Goal: Transaction & Acquisition: Purchase product/service

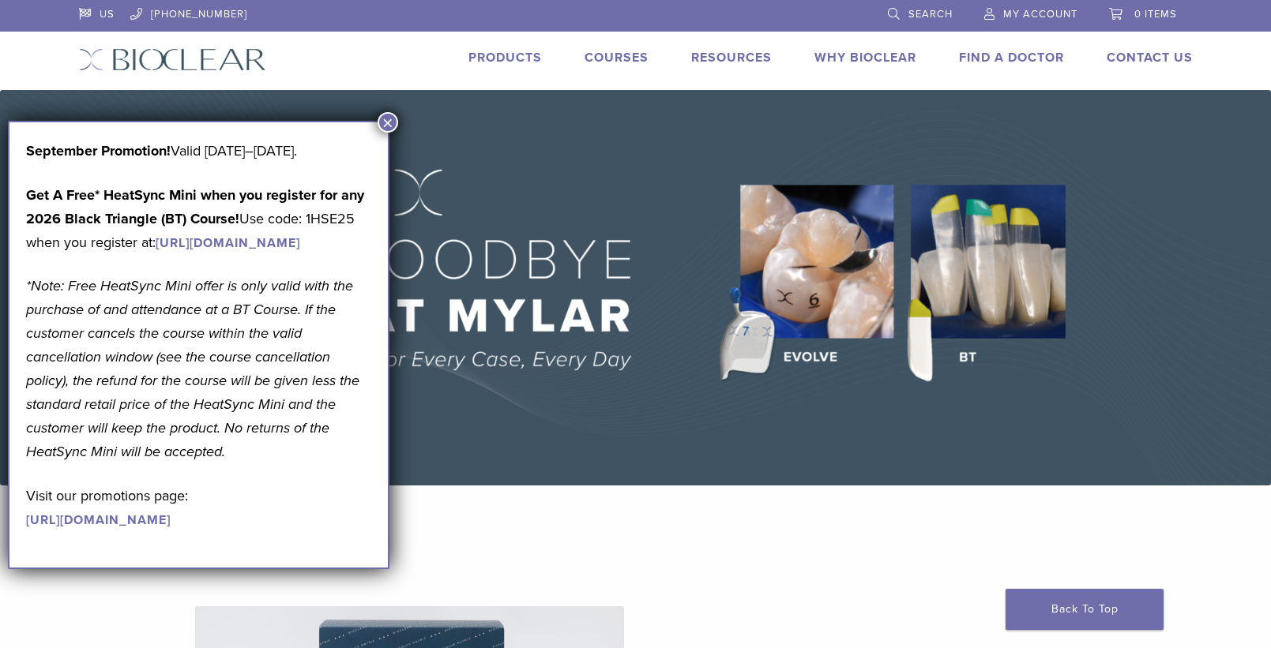
click at [385, 117] on button "×" at bounding box center [388, 122] width 21 height 21
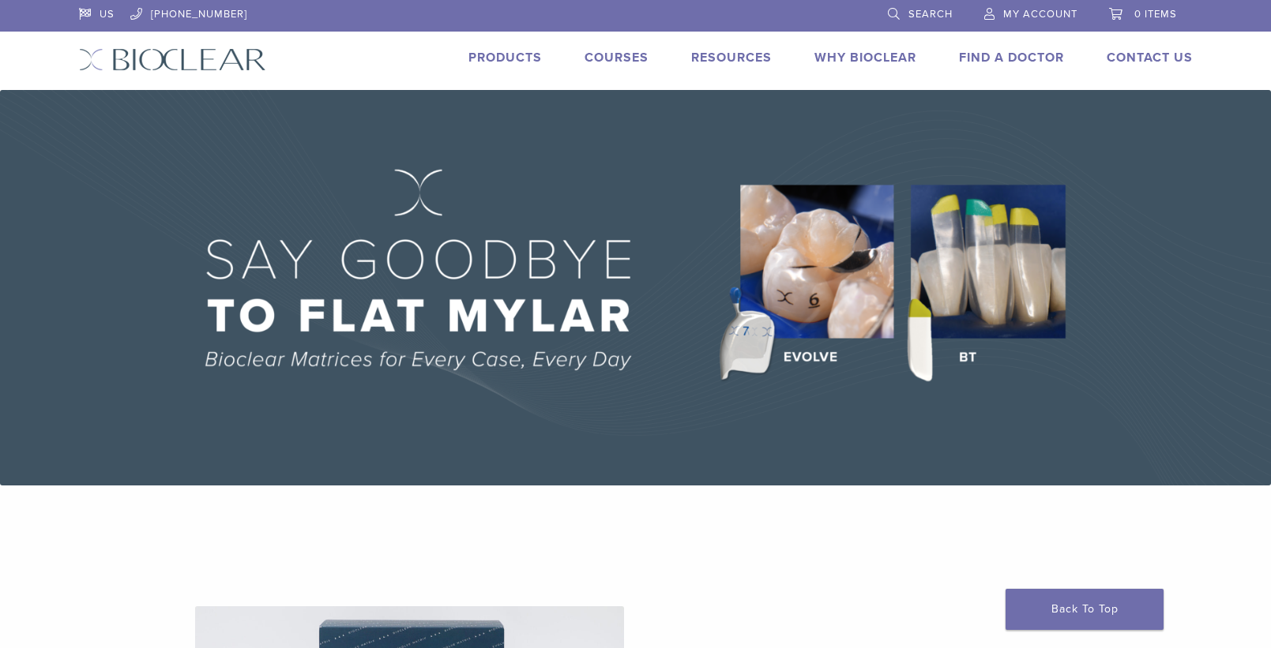
click at [932, 17] on span "Search" at bounding box center [930, 14] width 44 height 13
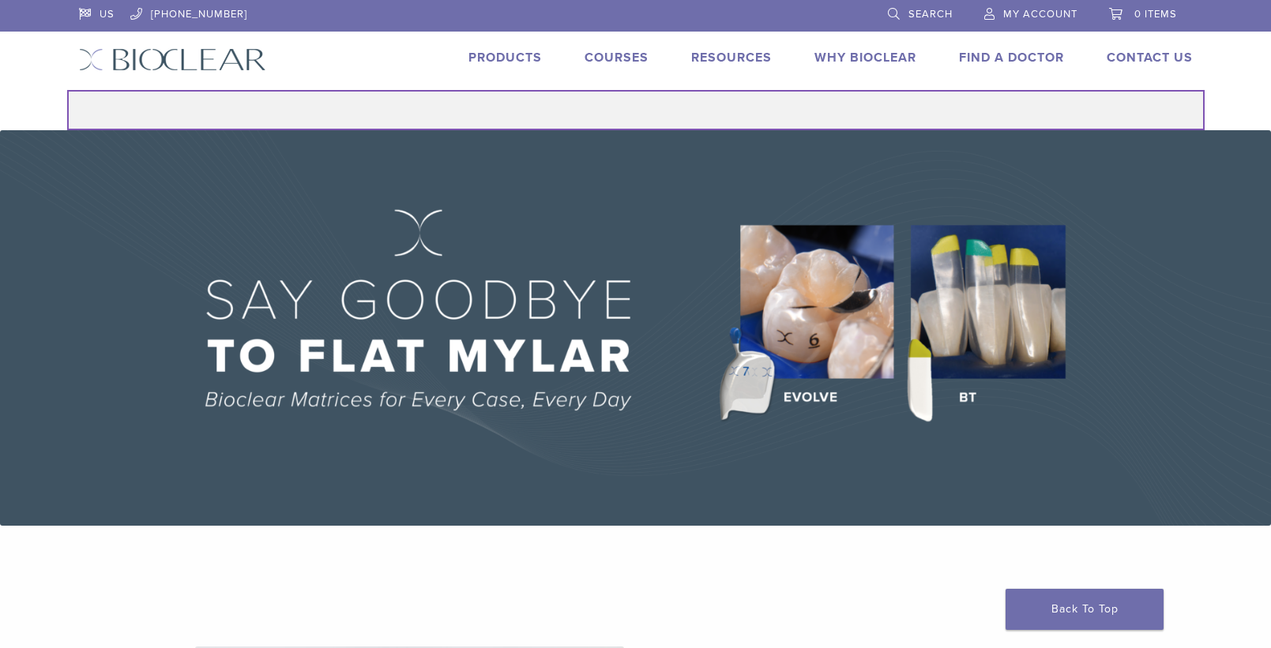
click at [663, 112] on input "Search for:" at bounding box center [635, 110] width 1137 height 40
type input "**********"
click at [66, 89] on button "Search" at bounding box center [66, 89] width 1 height 1
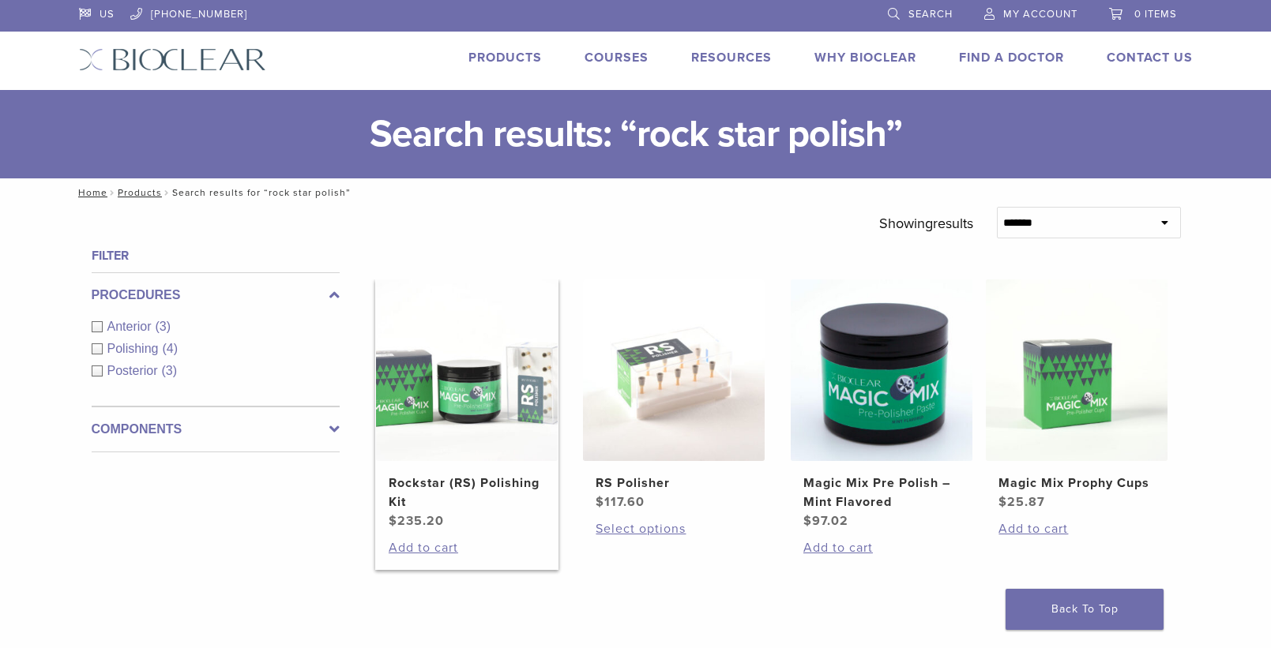
click at [528, 374] on img at bounding box center [467, 371] width 182 height 182
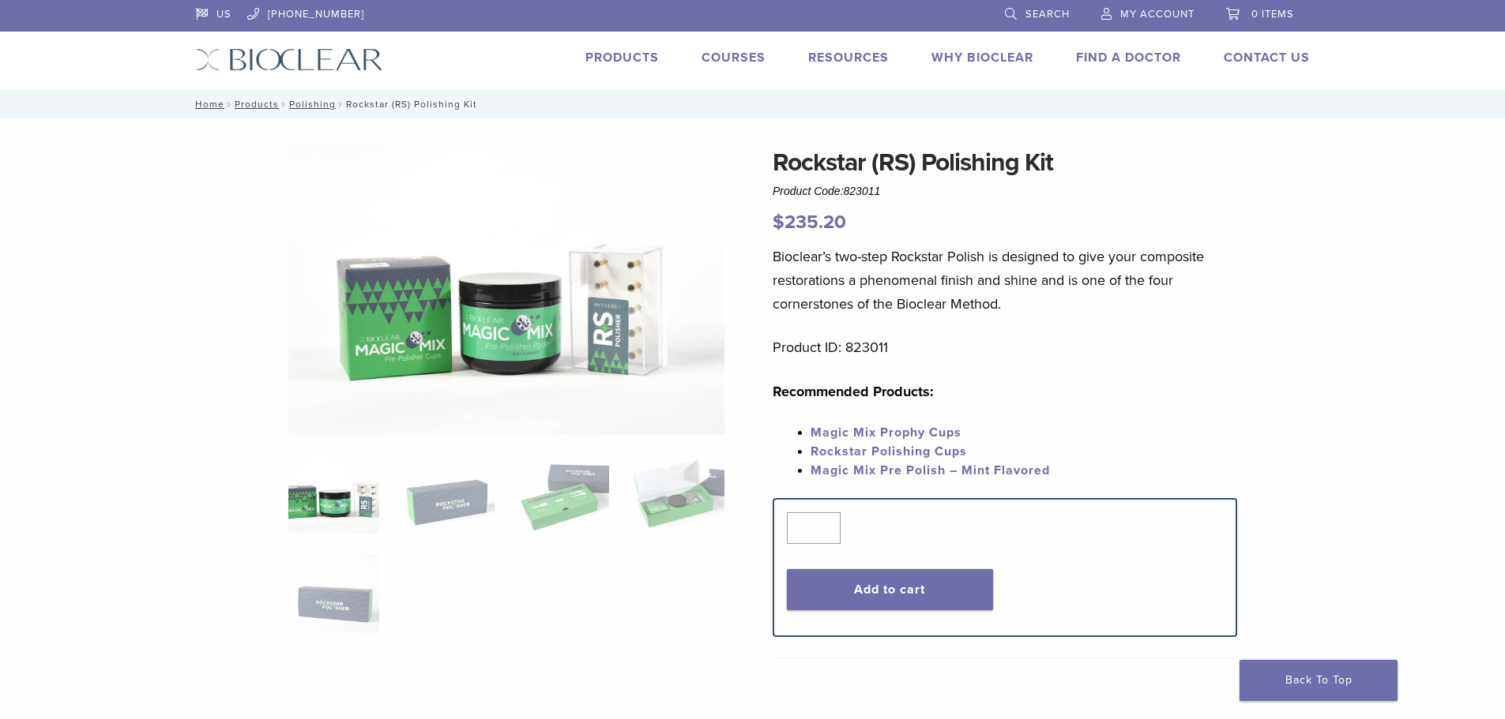
click at [340, 509] on img at bounding box center [333, 494] width 91 height 79
click at [451, 509] on img at bounding box center [448, 494] width 91 height 79
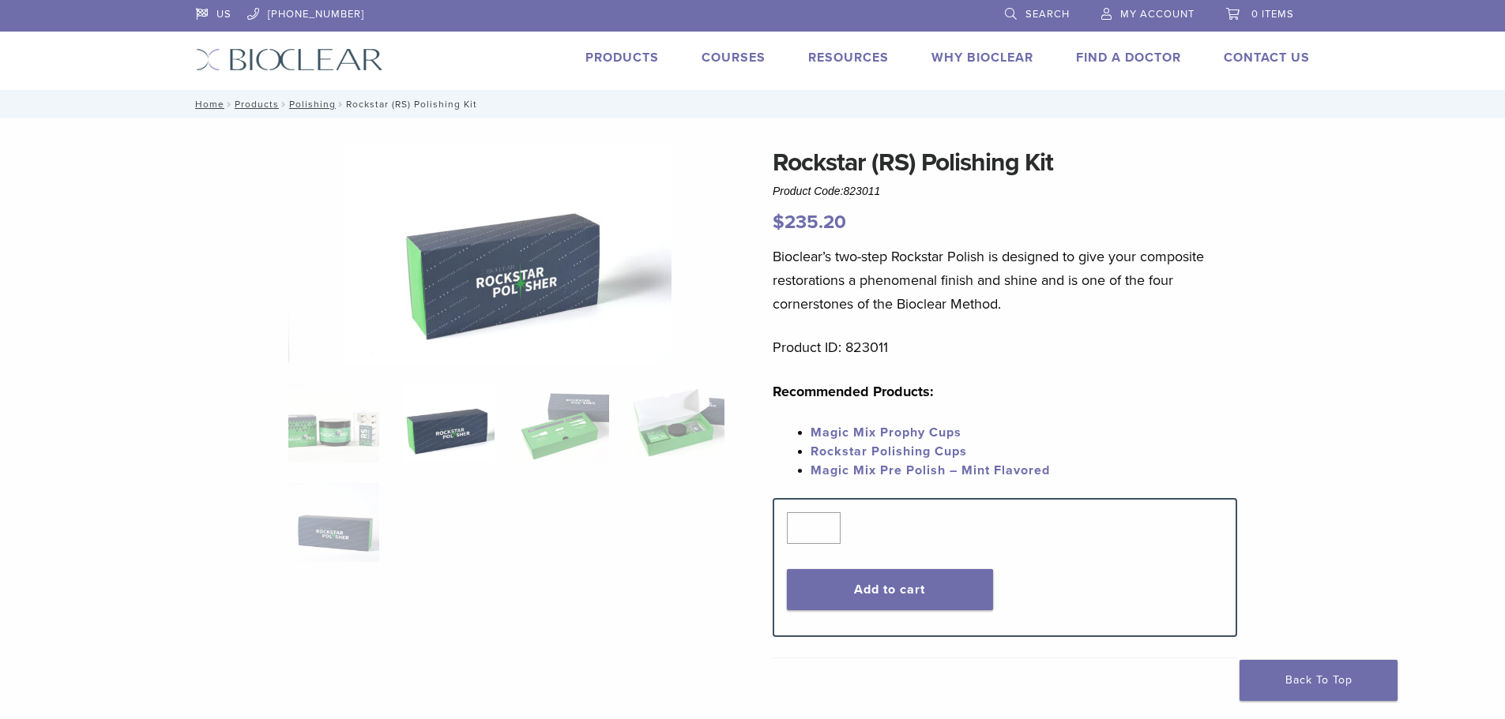
click at [559, 463] on ol at bounding box center [506, 483] width 460 height 199
click at [565, 435] on img at bounding box center [563, 423] width 91 height 79
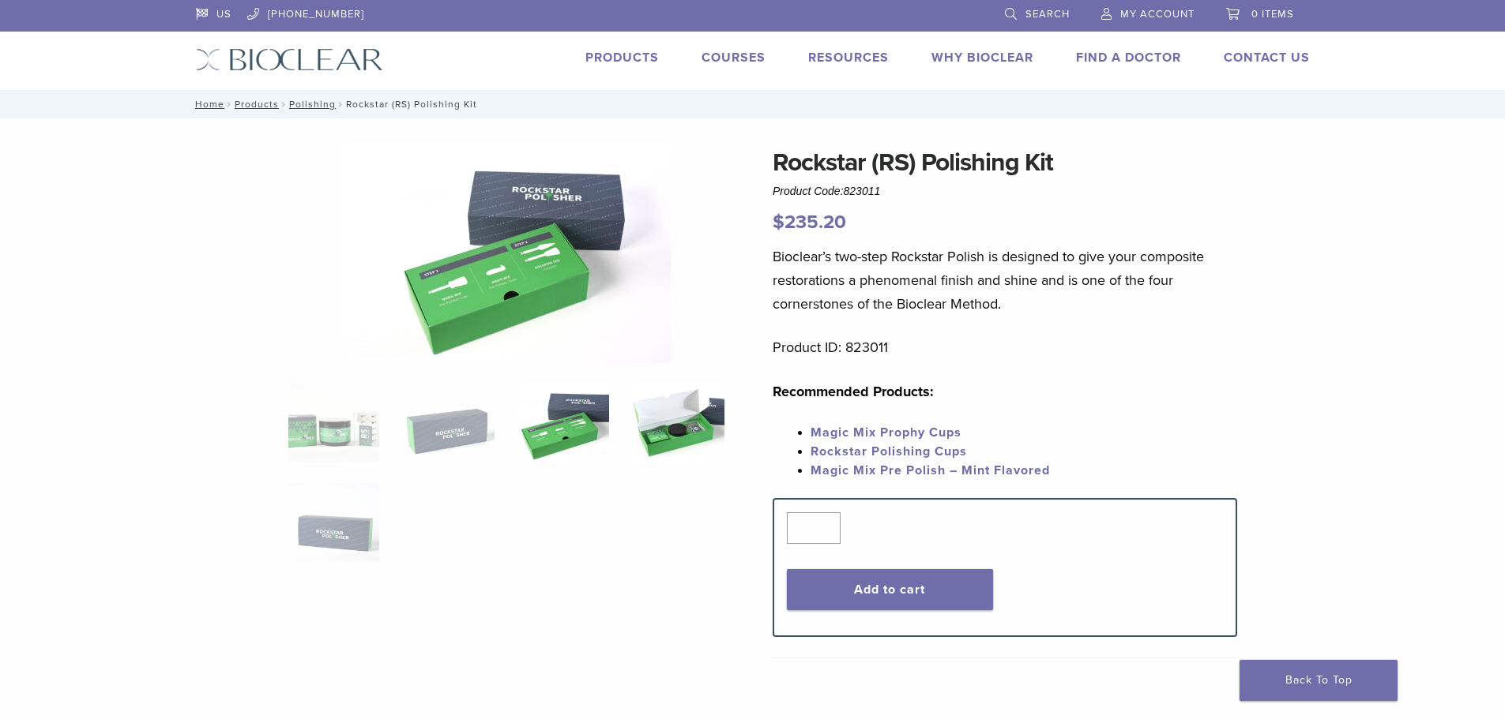
click at [652, 434] on img at bounding box center [678, 423] width 91 height 79
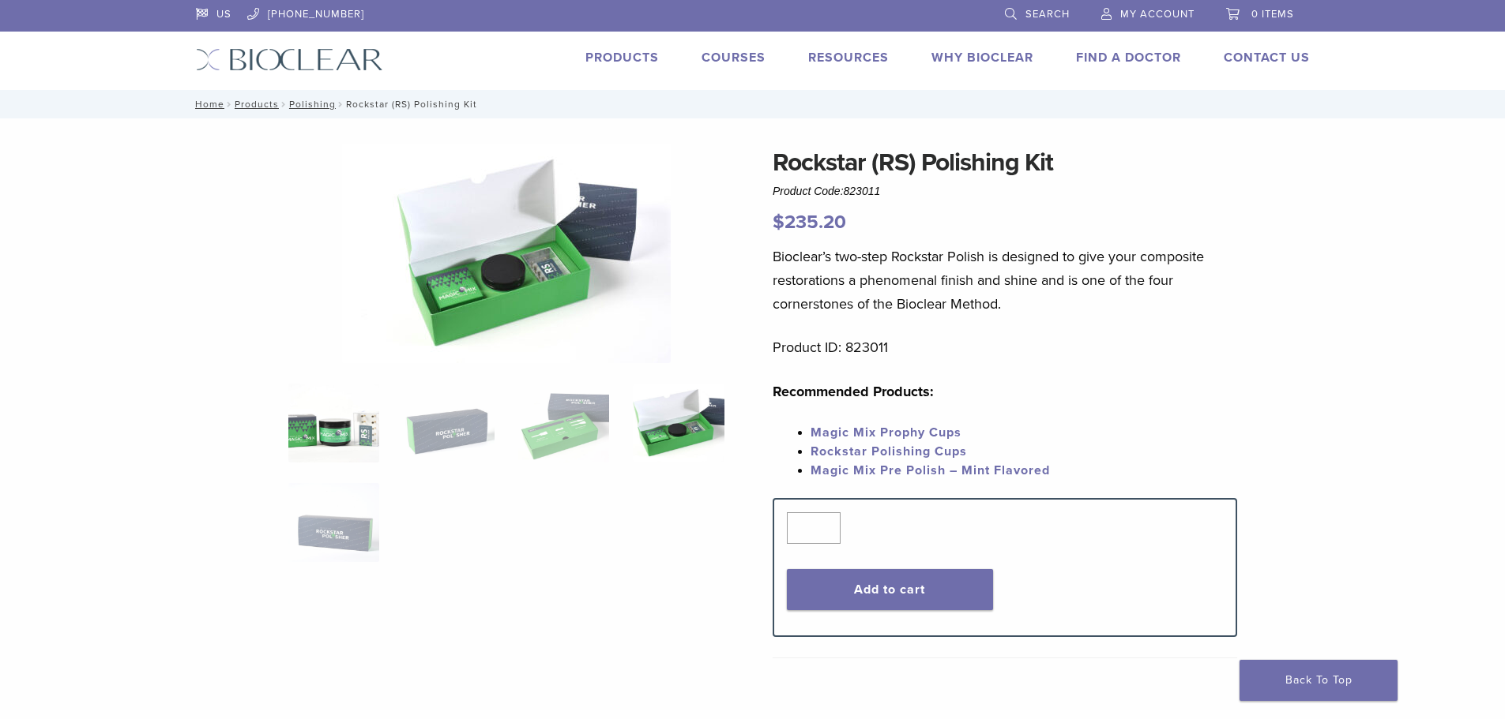
click at [299, 417] on img at bounding box center [333, 423] width 91 height 79
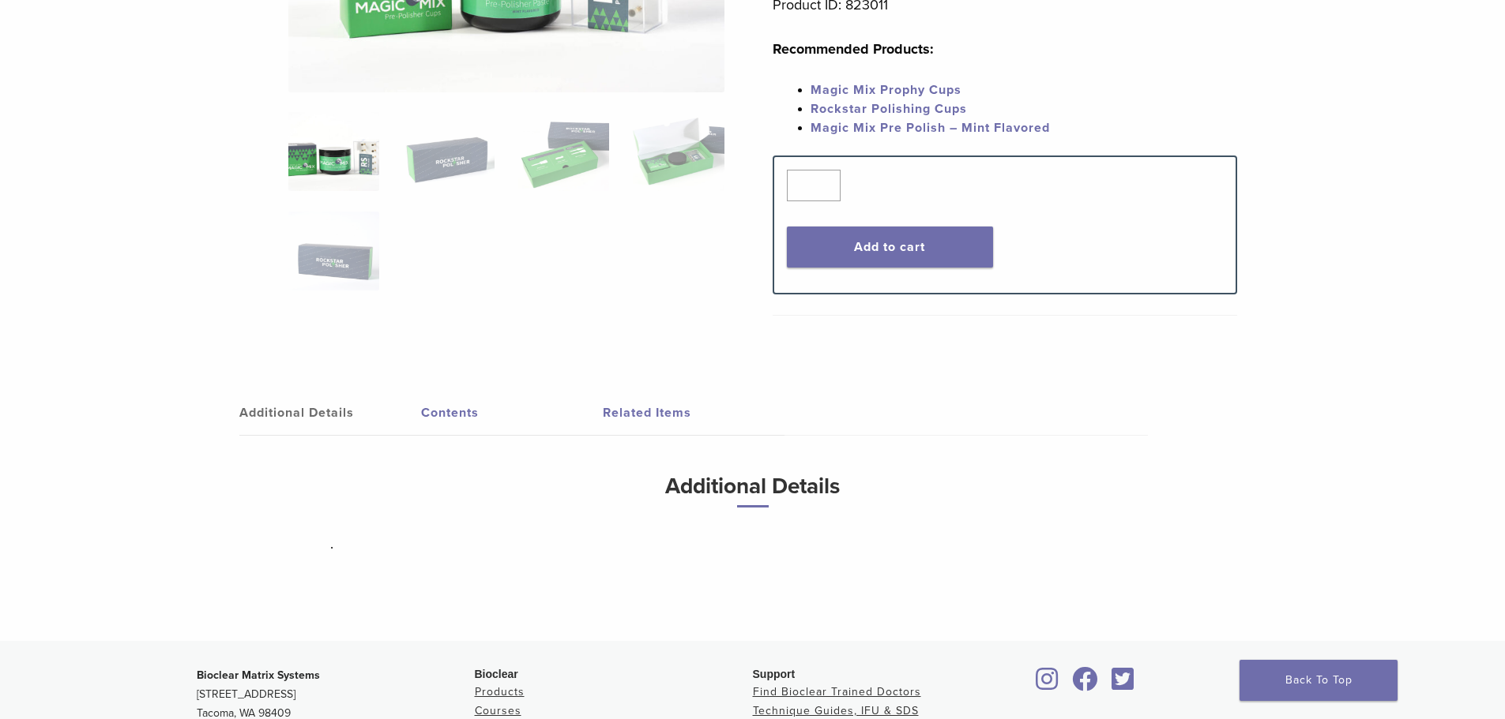
scroll to position [237, 0]
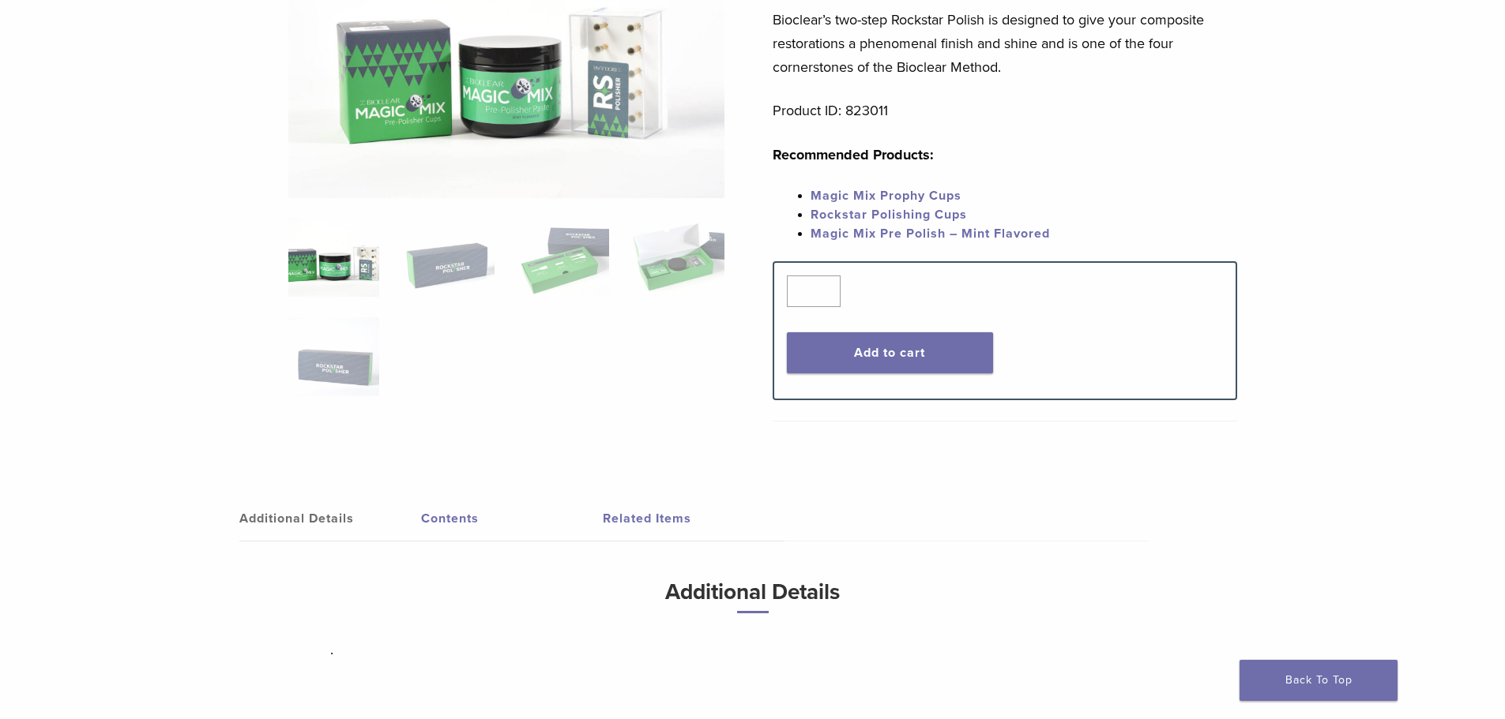
click at [438, 527] on link "Contents" at bounding box center [512, 519] width 182 height 44
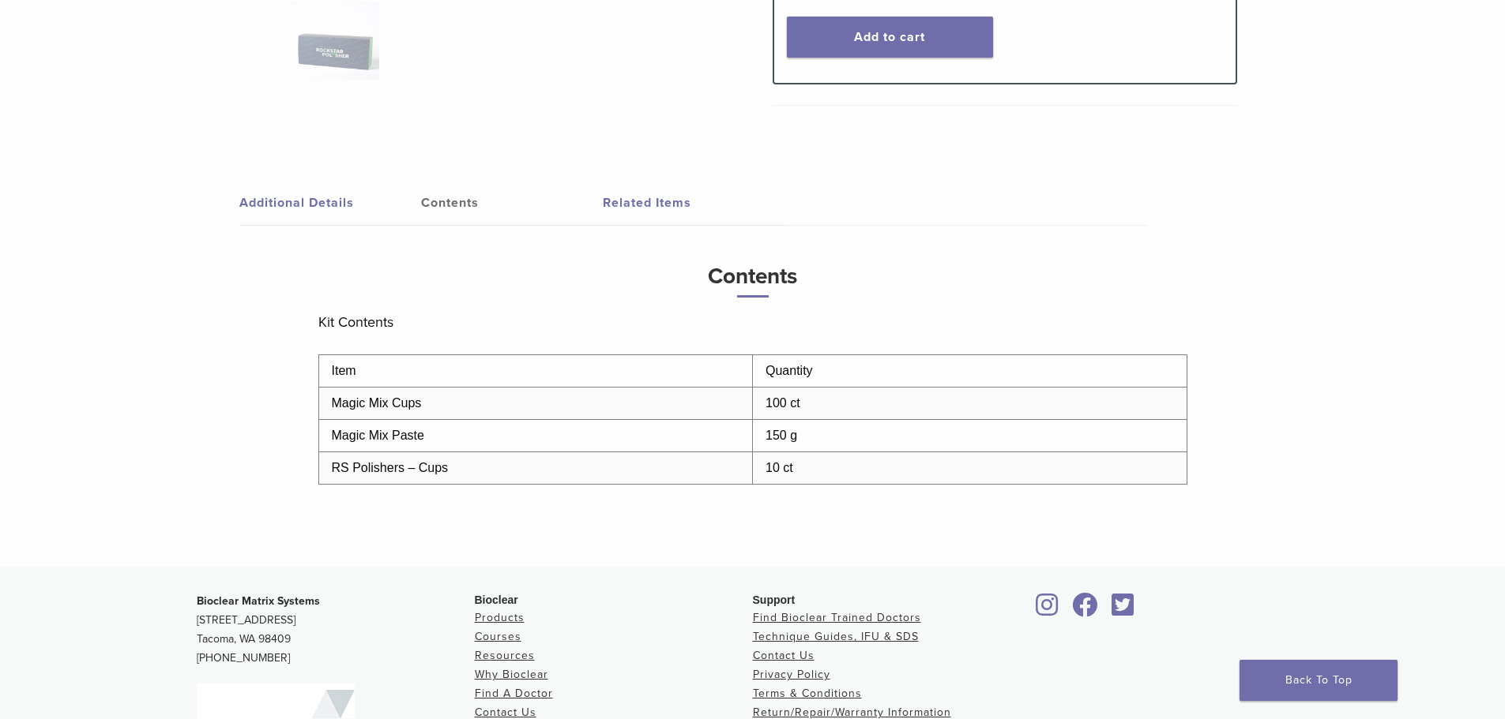
scroll to position [79, 0]
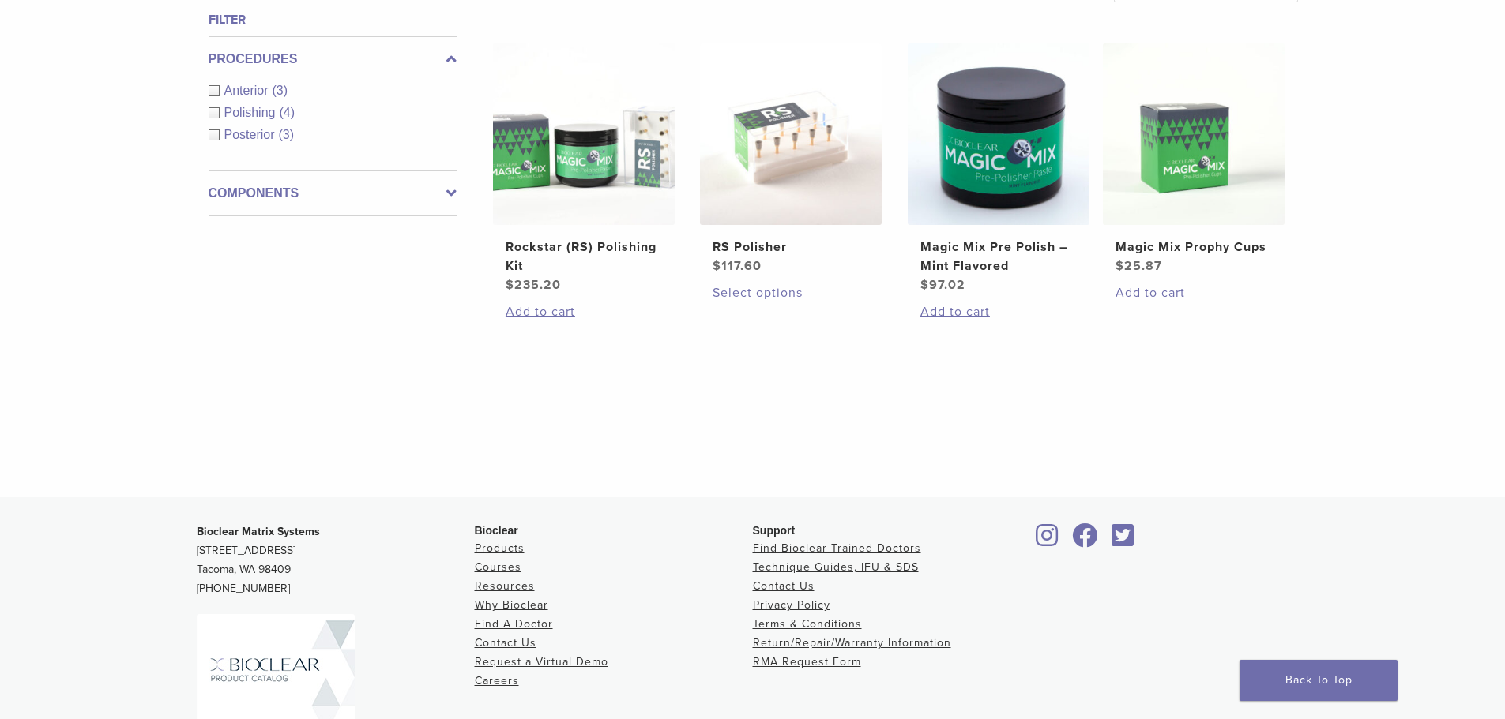
scroll to position [237, 0]
click at [570, 174] on img at bounding box center [584, 134] width 182 height 182
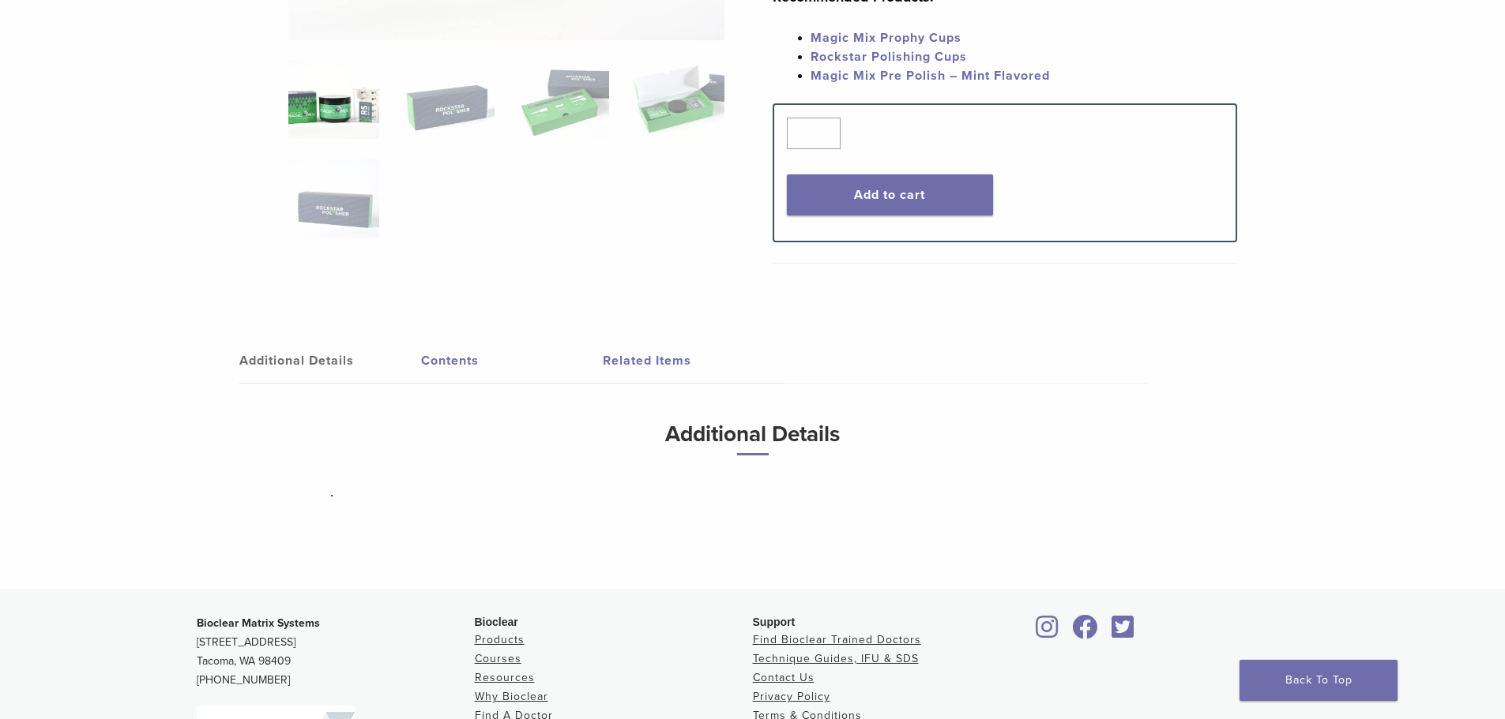
scroll to position [316, 0]
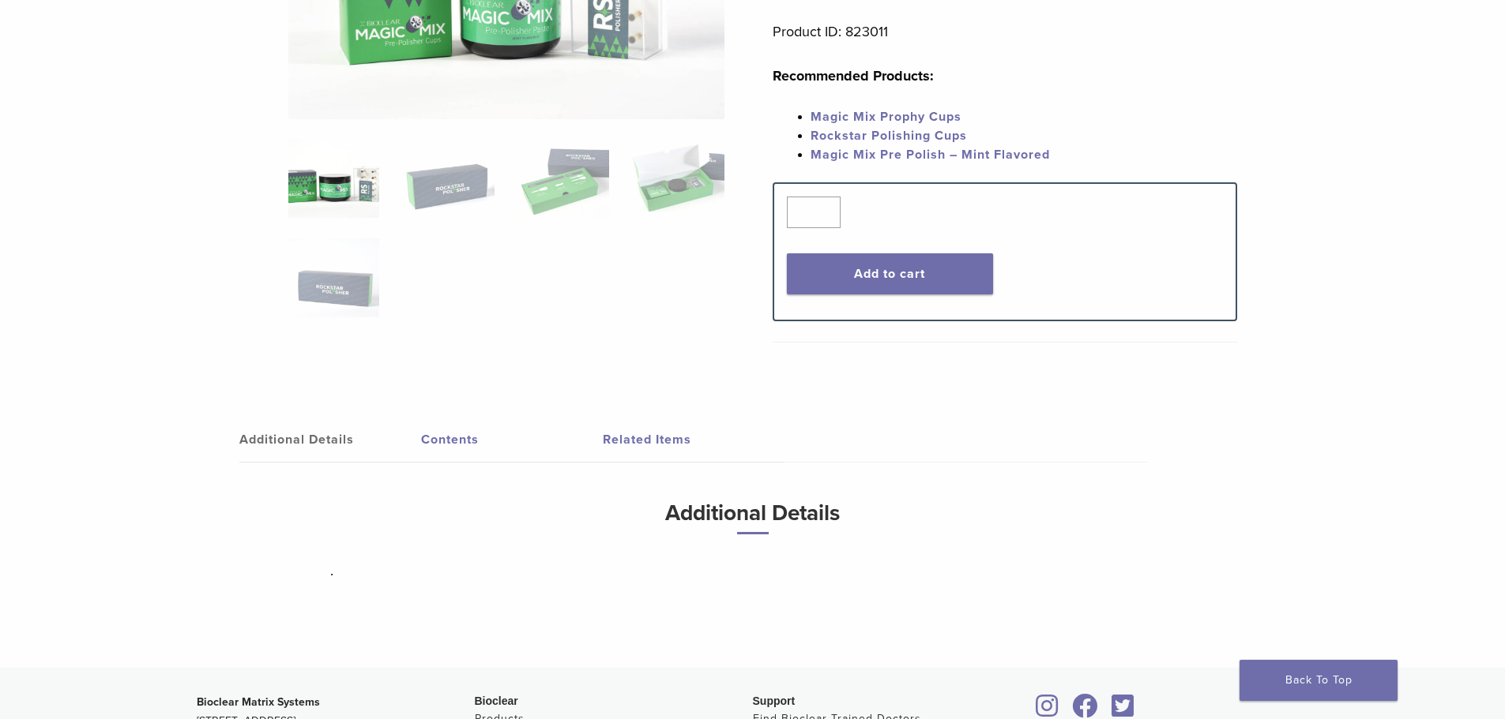
click at [455, 436] on link "Contents" at bounding box center [512, 440] width 182 height 44
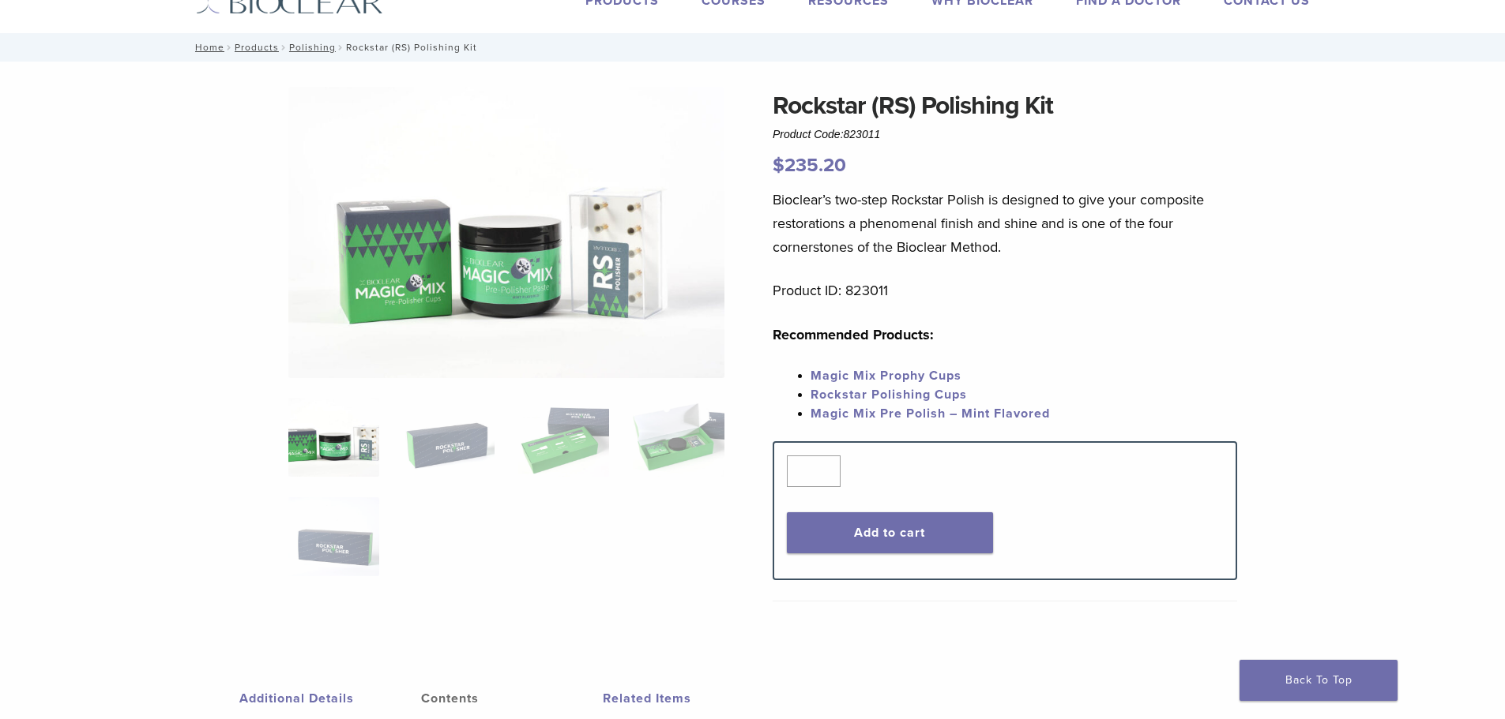
scroll to position [0, 0]
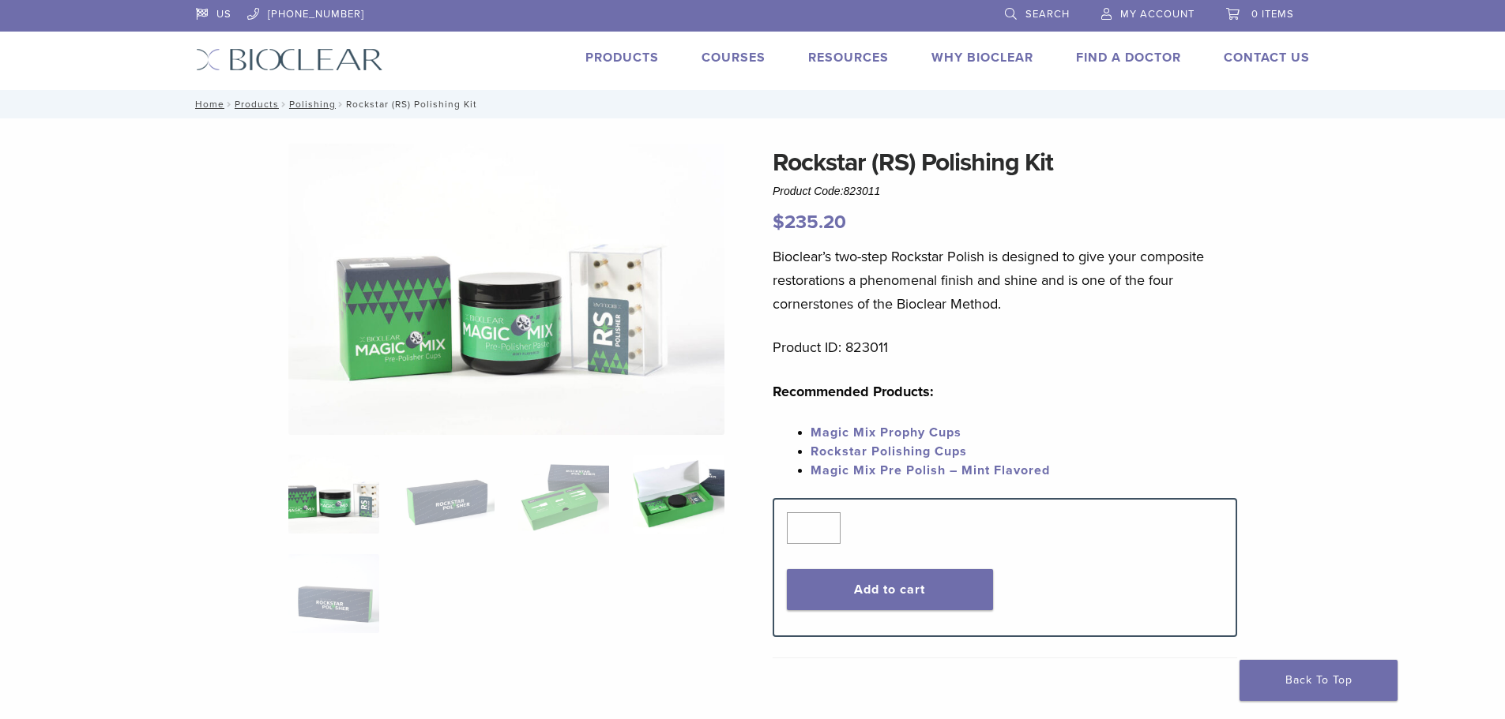
click at [666, 488] on img at bounding box center [678, 494] width 91 height 79
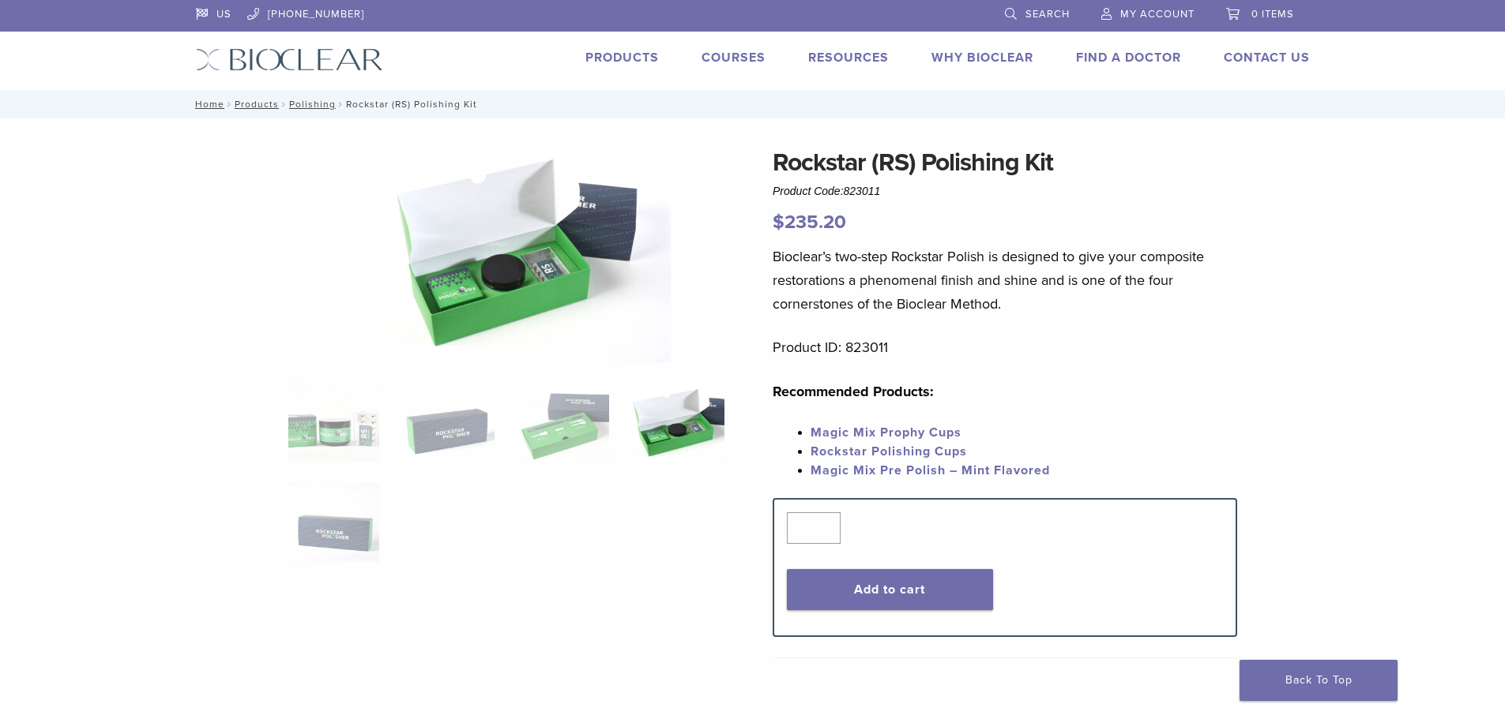
click at [31, 222] on div "Rockstar (RS) Polishing Kit Product Code: 823011 $ 235.20 Rockstar (RS) Polishi…" at bounding box center [752, 603] width 1505 height 971
